Goal: Task Accomplishment & Management: Use online tool/utility

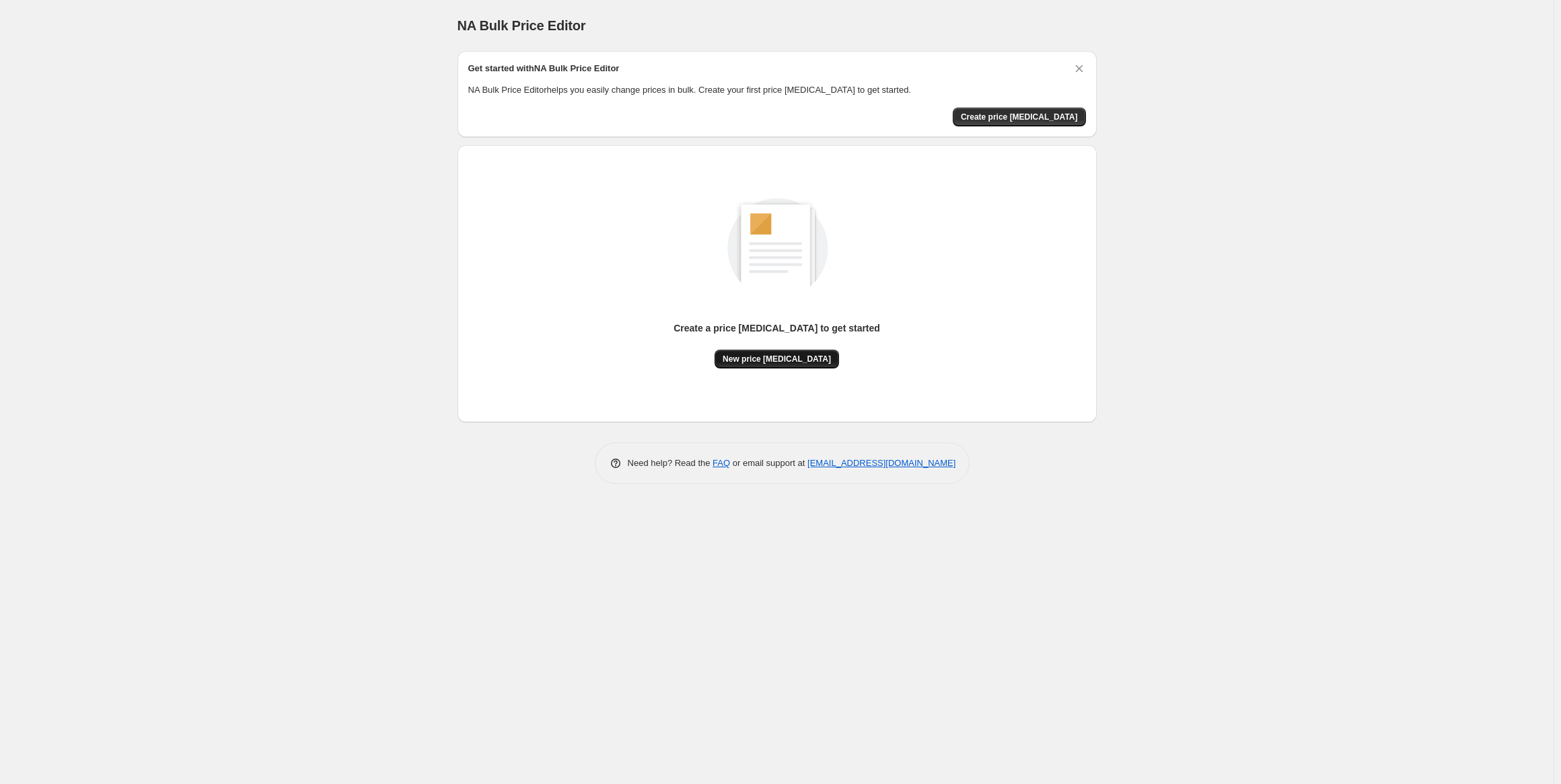
click at [766, 358] on span "New price [MEDICAL_DATA]" at bounding box center [777, 360] width 108 height 11
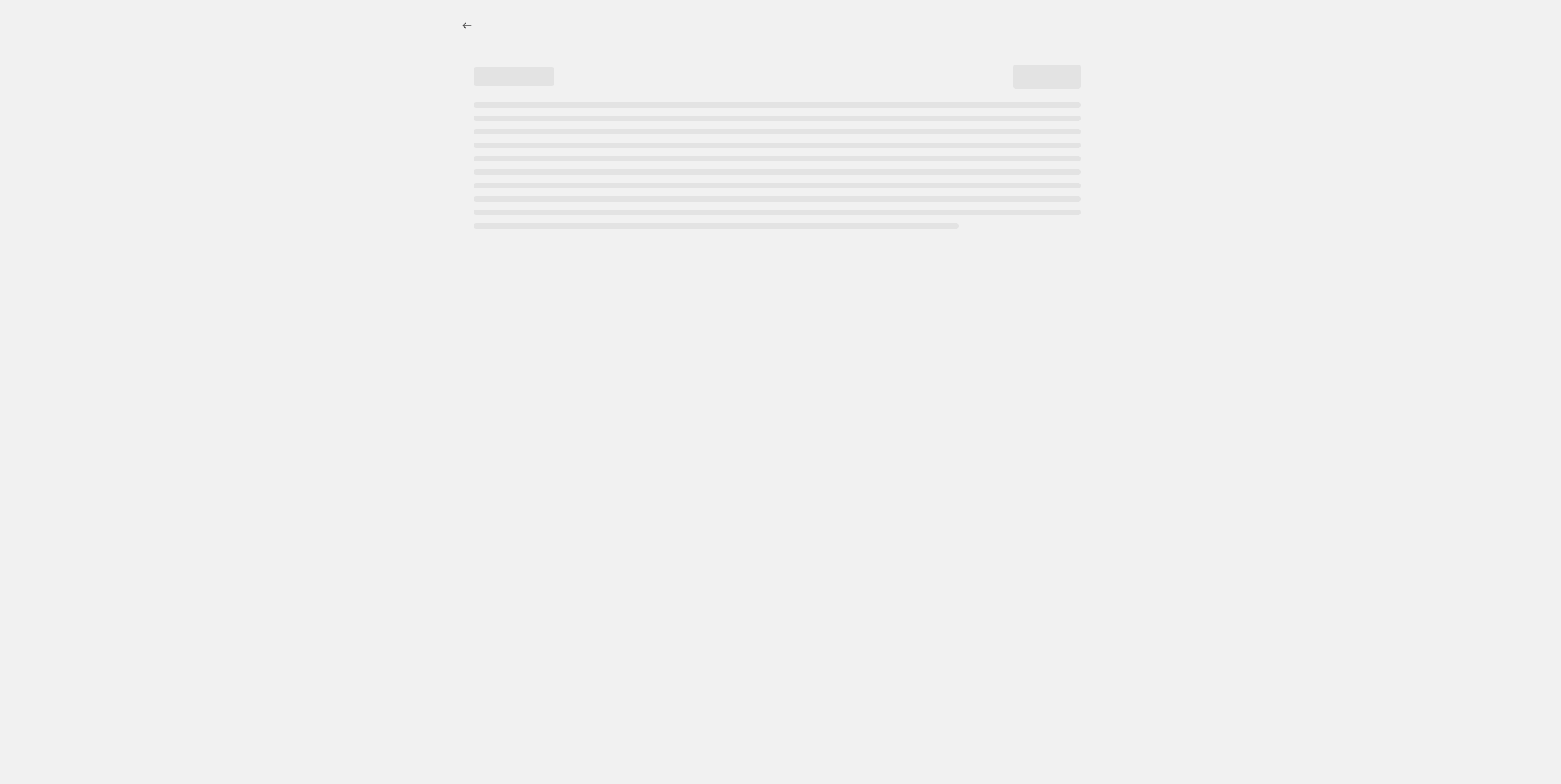
select select "percentage"
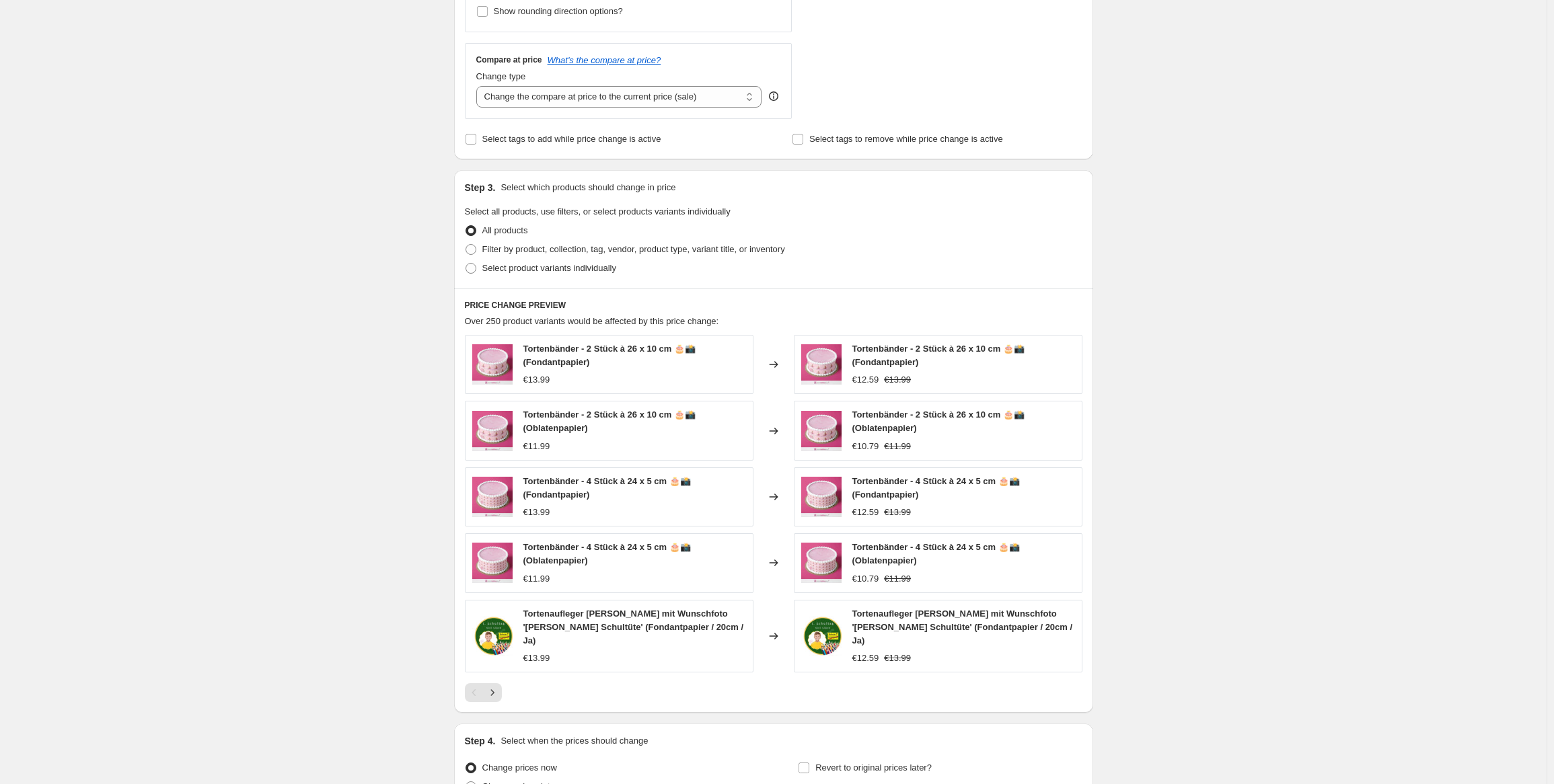
scroll to position [583, 0]
